Goal: Information Seeking & Learning: Learn about a topic

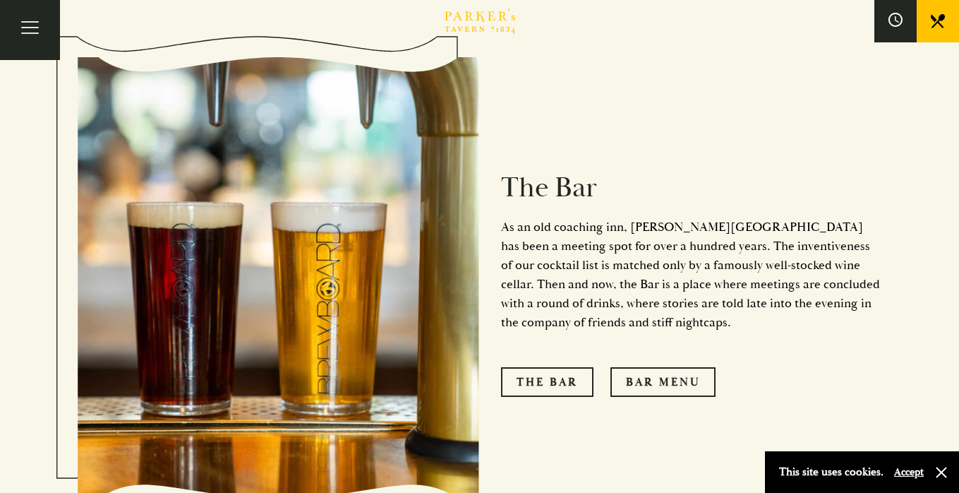
scroll to position [1474, 0]
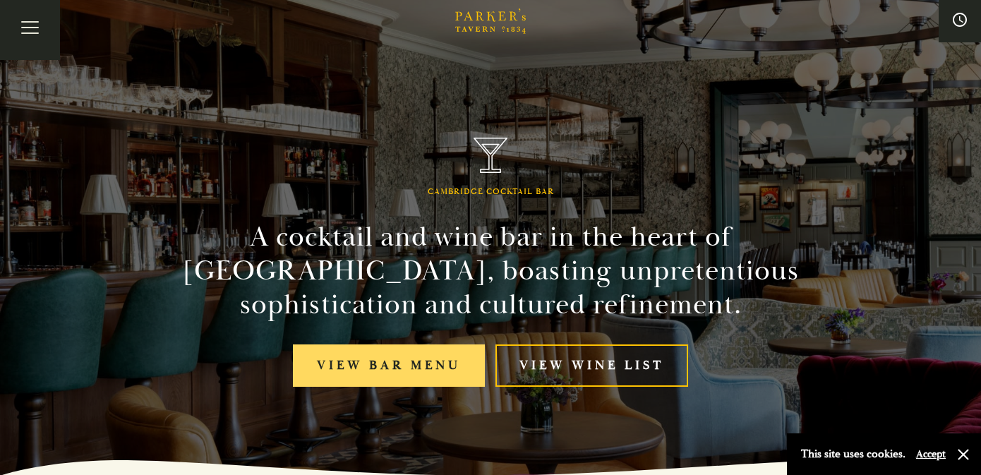
click at [407, 369] on link "View bar menu" at bounding box center [389, 365] width 192 height 43
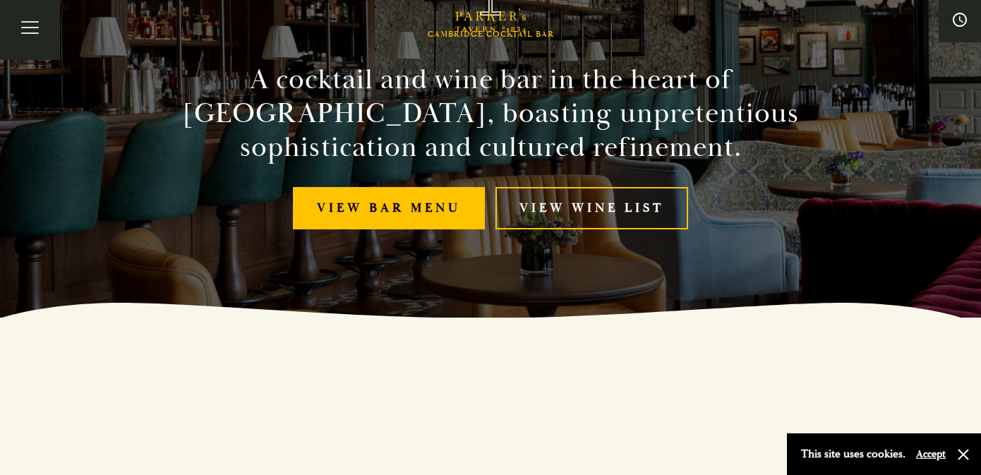
scroll to position [416, 0]
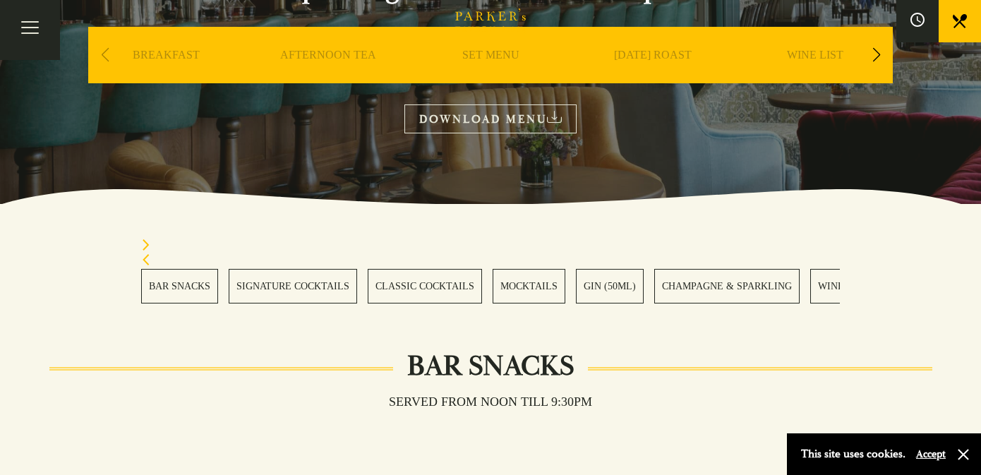
scroll to position [287, 0]
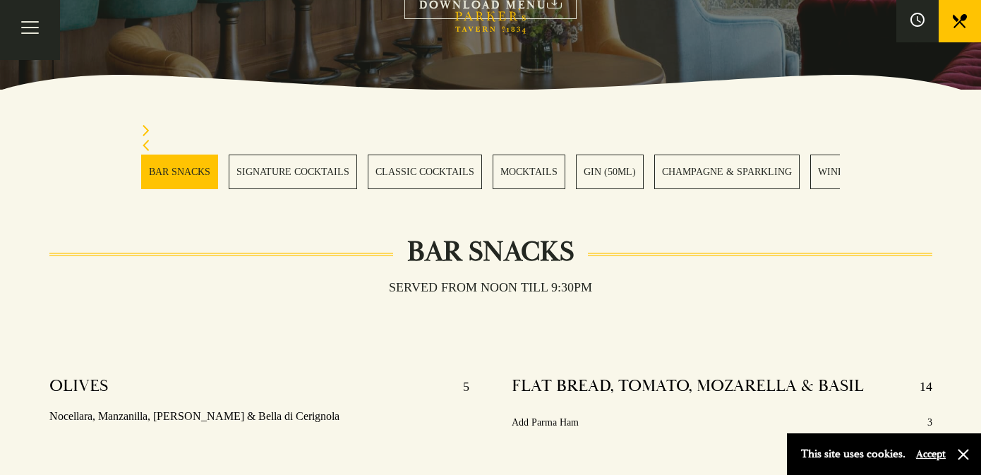
click at [504, 170] on link "MOCKTAILS" at bounding box center [529, 172] width 73 height 35
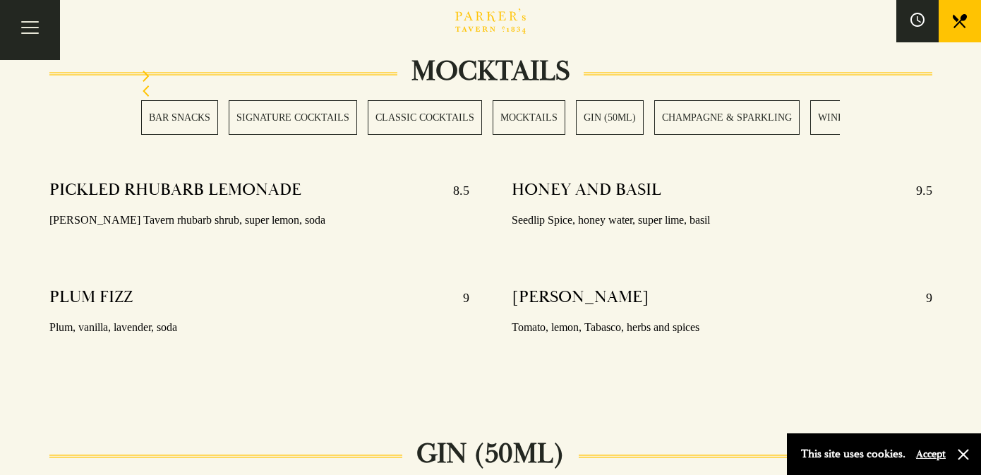
scroll to position [2507, 0]
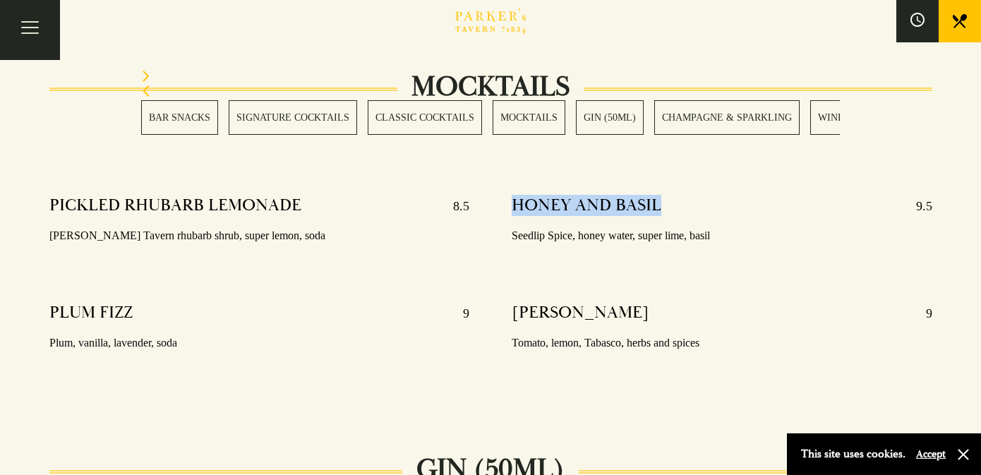
drag, startPoint x: 509, startPoint y: 186, endPoint x: 665, endPoint y: 186, distance: 155.2
click at [665, 186] on div "HONEY AND BASIL 9.5 Seedlip Spice, honey water, super lime, basil VIRGIN MARY 9…" at bounding box center [721, 292] width 463 height 215
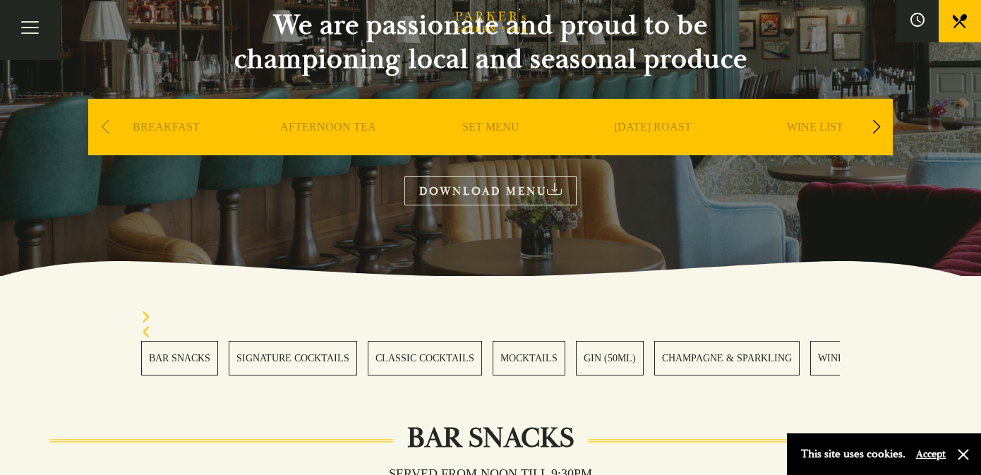
scroll to position [0, 0]
